Goal: Communication & Community: Answer question/provide support

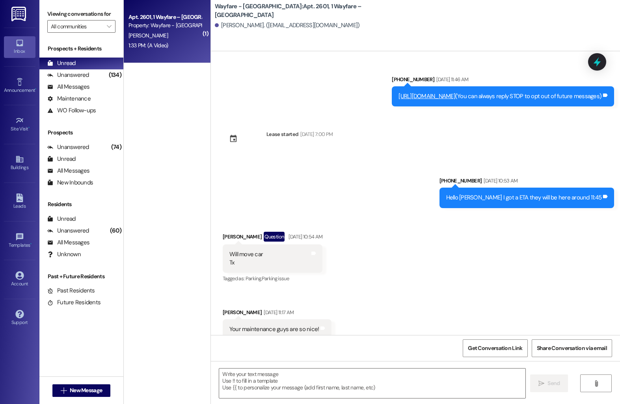
scroll to position [10976, 0]
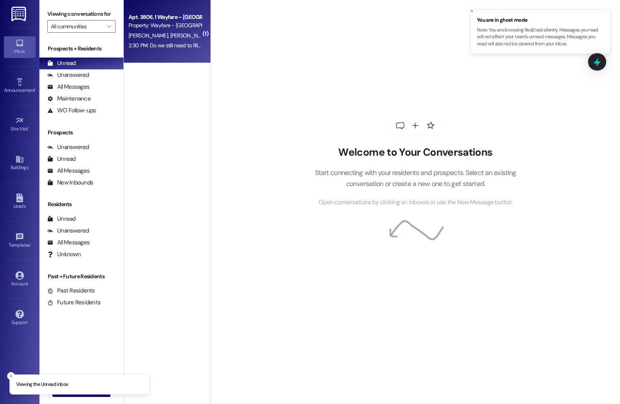
click at [167, 57] on div "Apt. 3806, 1 Wayfare – Cumberland Park Property: Wayfare - Cumberland Park C. M…" at bounding box center [167, 31] width 87 height 63
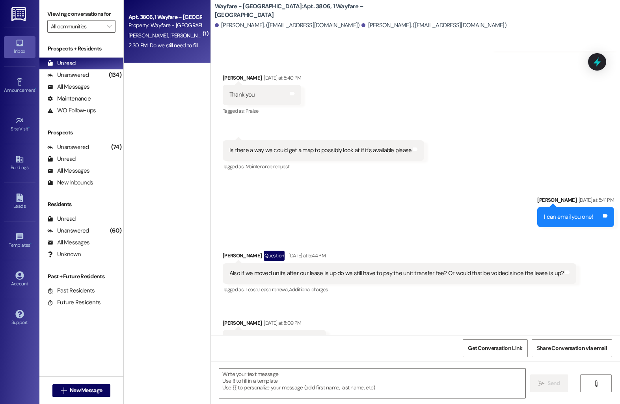
scroll to position [3513, 0]
